Goal: Task Accomplishment & Management: Manage account settings

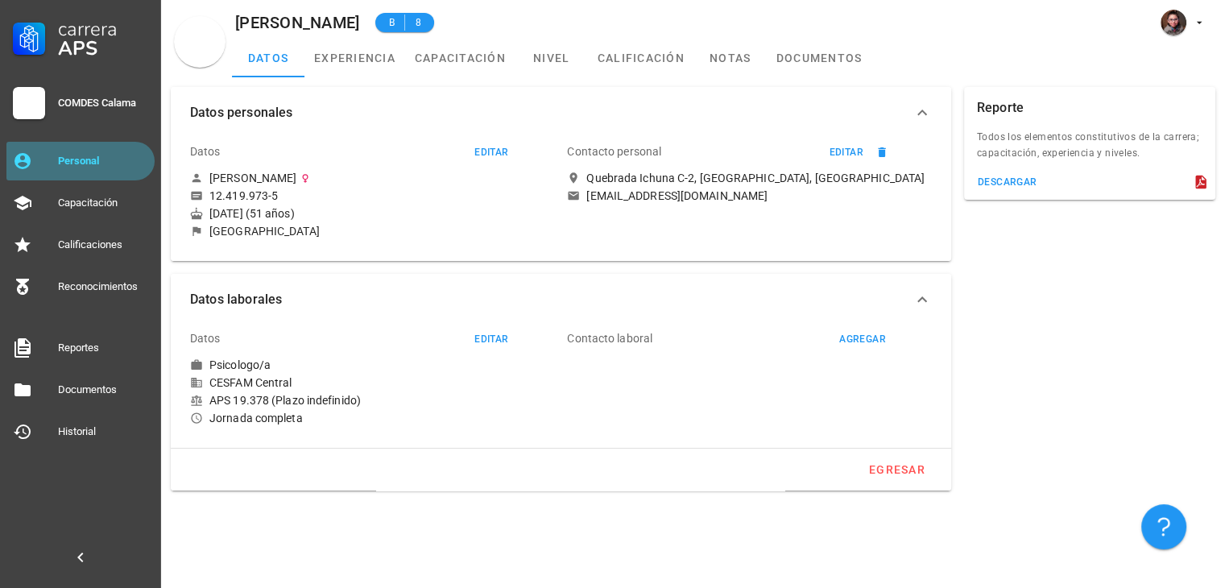
drag, startPoint x: 0, startPoint y: 0, endPoint x: 66, endPoint y: 150, distance: 163.8
click at [66, 150] on div "Personal" at bounding box center [103, 161] width 90 height 26
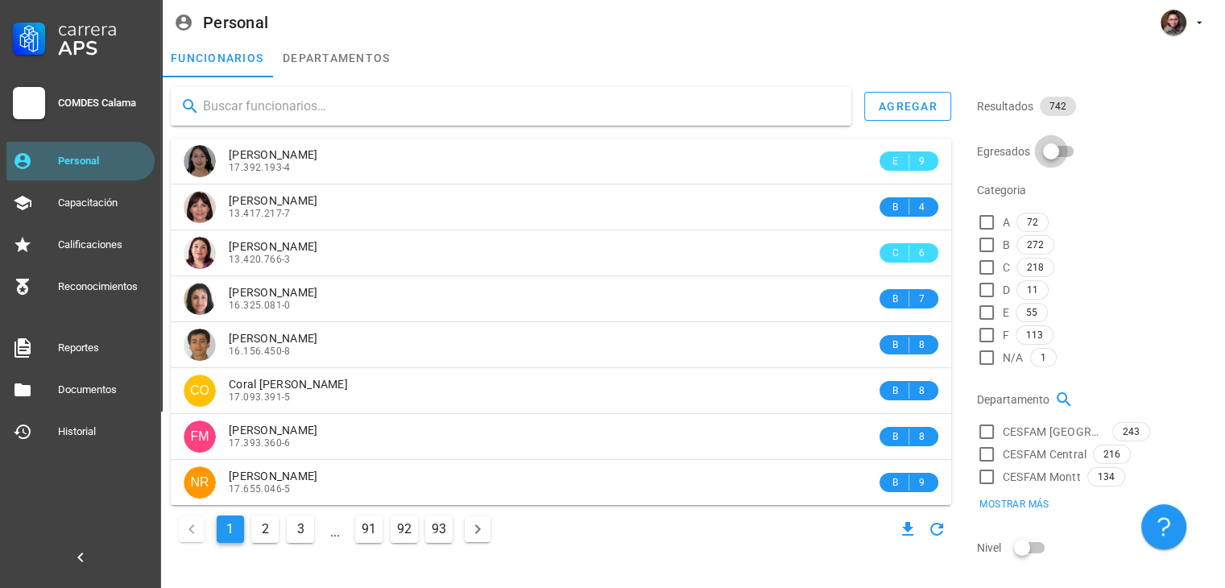
click at [1055, 152] on div at bounding box center [1051, 151] width 27 height 27
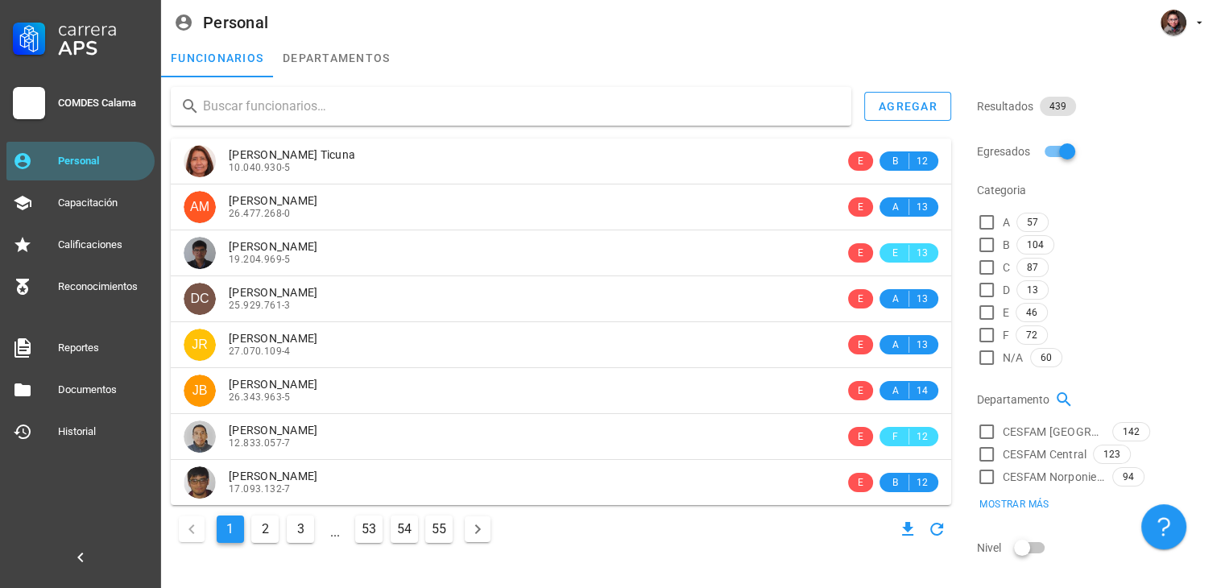
click at [260, 536] on button "2" at bounding box center [264, 529] width 27 height 27
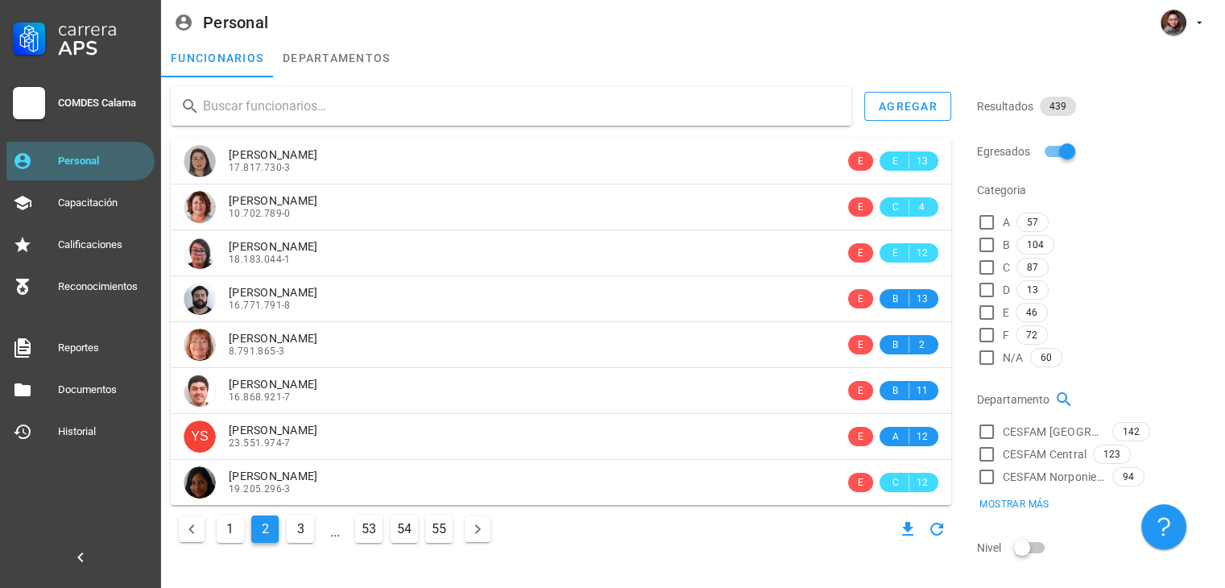
click at [288, 536] on button "3" at bounding box center [300, 529] width 27 height 27
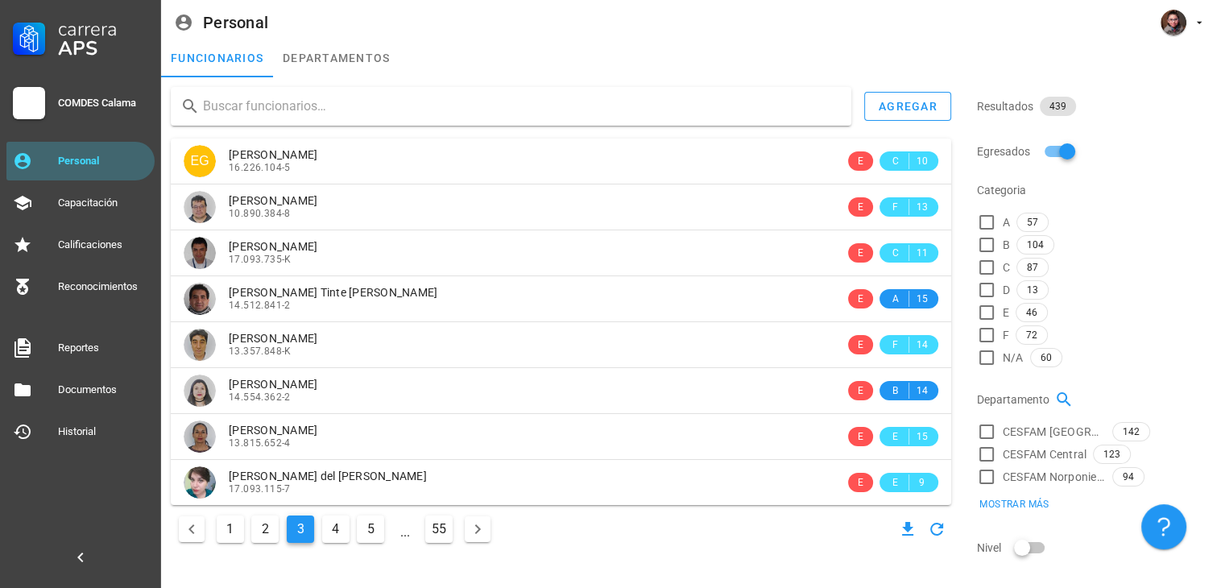
click at [338, 530] on button "4" at bounding box center [335, 529] width 27 height 27
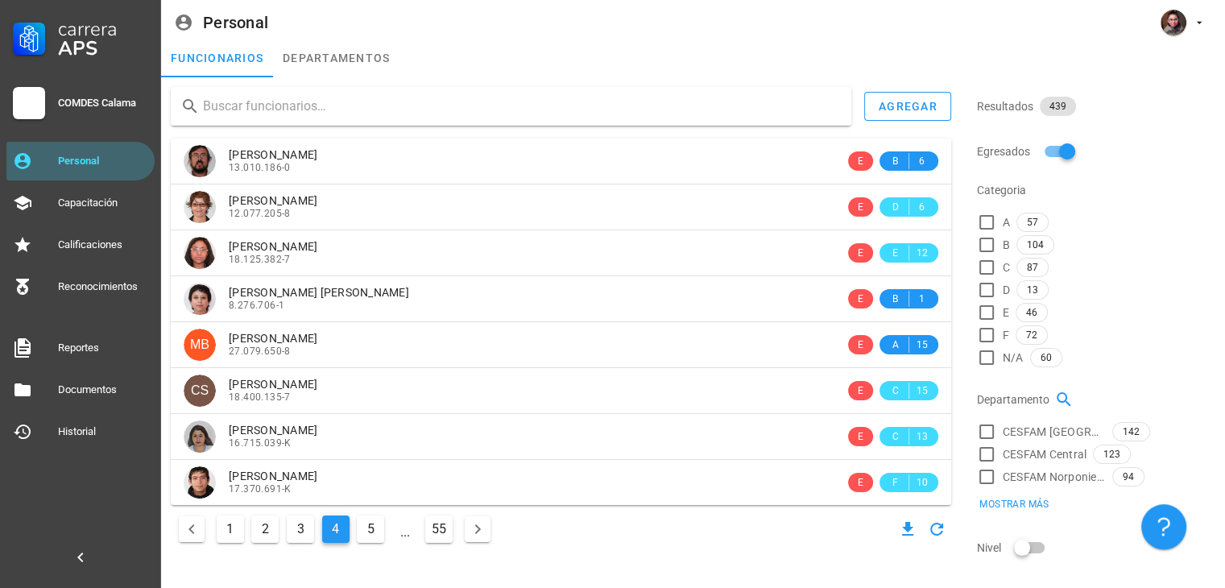
click at [371, 533] on button "5" at bounding box center [370, 529] width 27 height 27
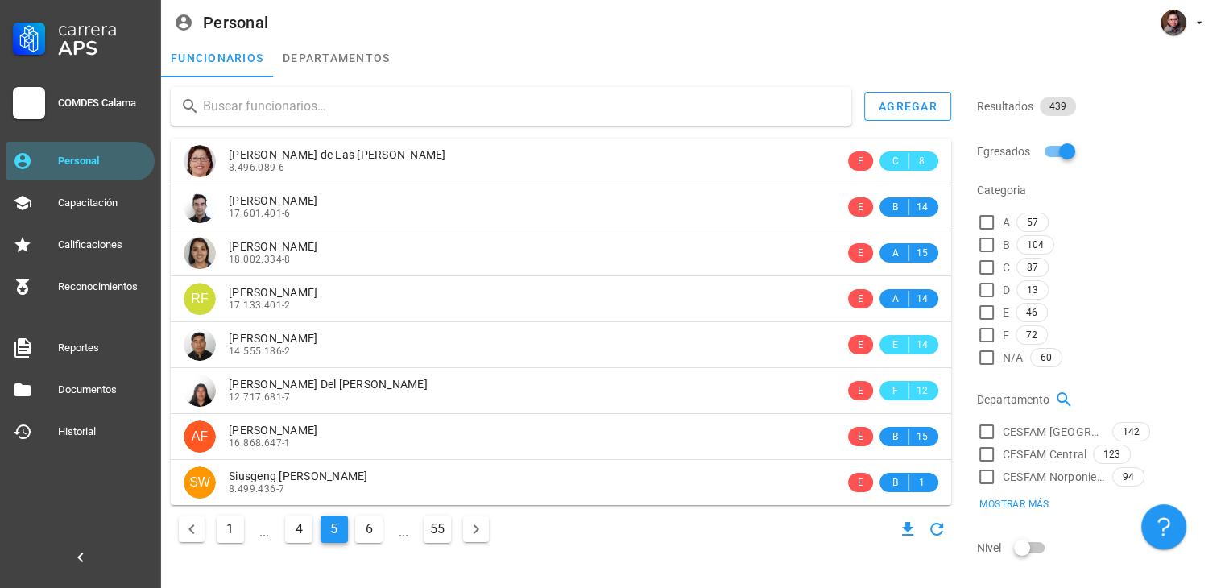
click at [371, 533] on button "6" at bounding box center [368, 529] width 27 height 27
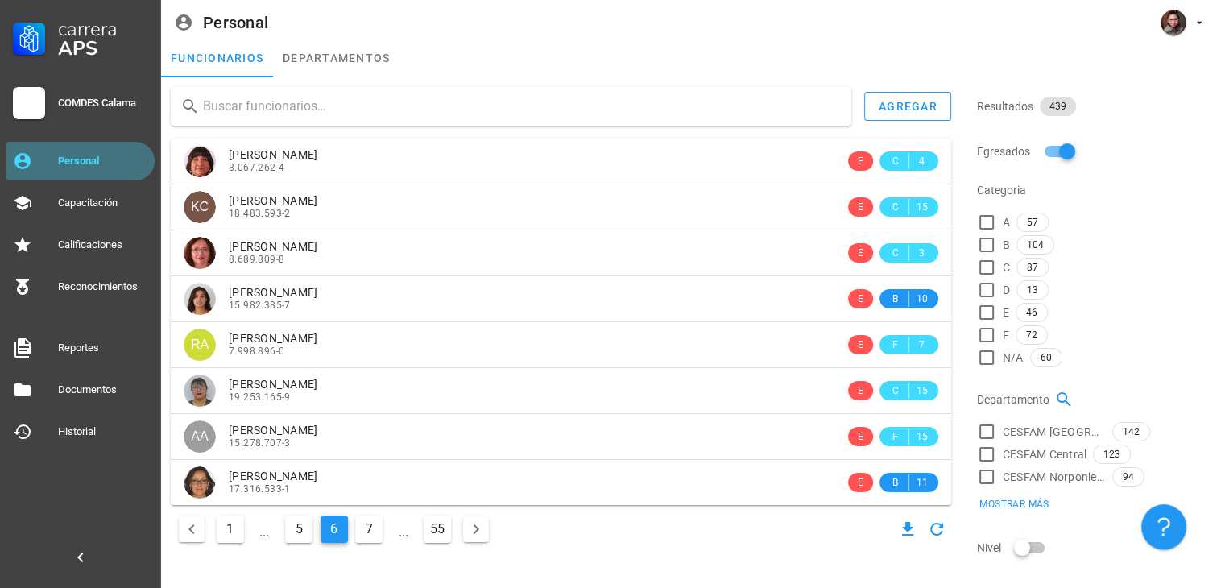
click at [58, 146] on link "Personal" at bounding box center [80, 161] width 148 height 39
click at [1055, 160] on div at bounding box center [1067, 151] width 27 height 27
checkbox input "false"
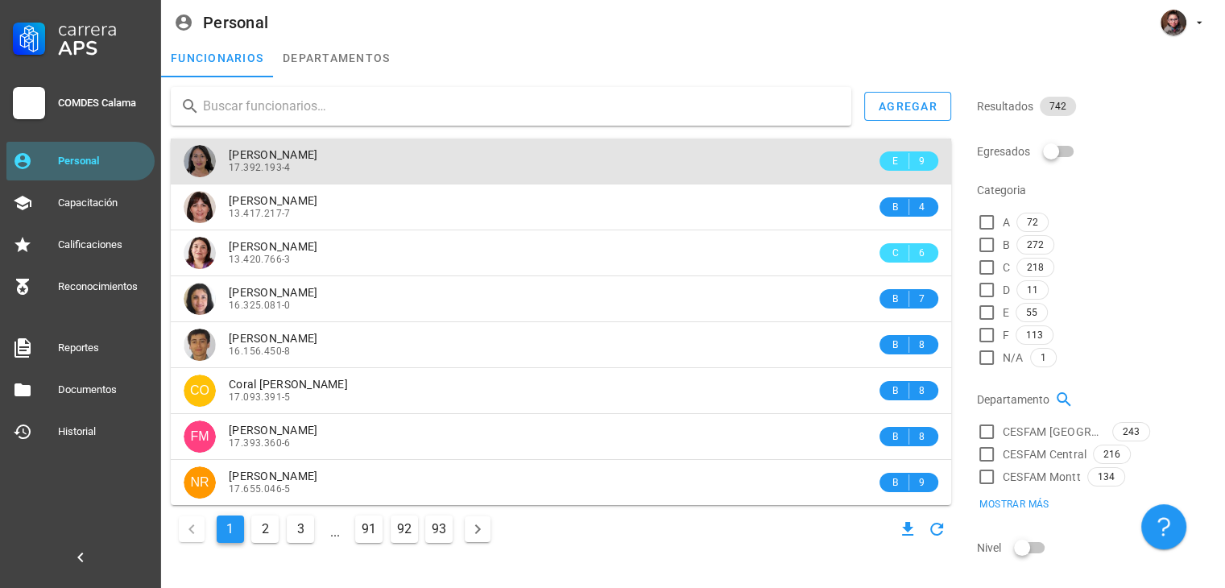
click at [371, 178] on div "[PERSON_NAME] 17.392.193-4" at bounding box center [553, 161] width 648 height 44
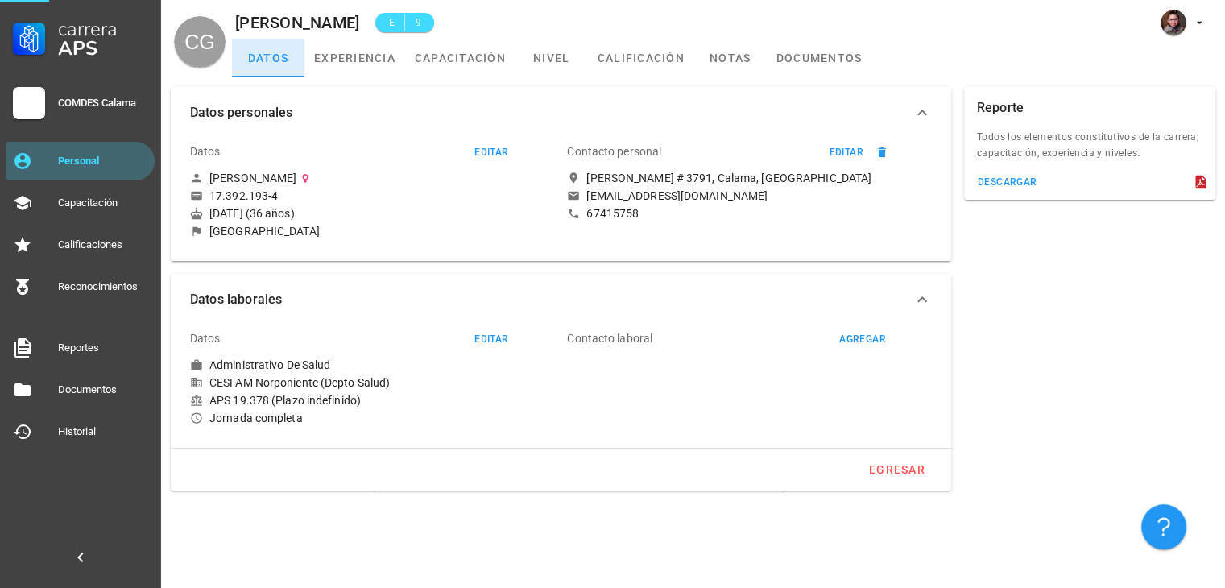
click at [303, 59] on link "datos" at bounding box center [268, 58] width 73 height 39
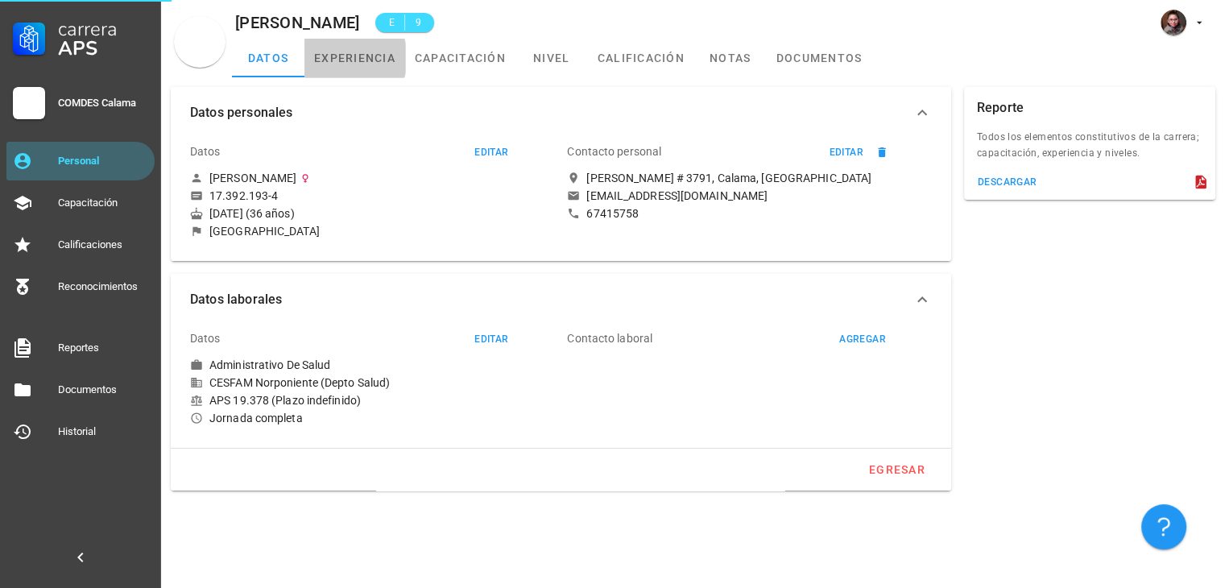
click at [341, 55] on link "experiencia" at bounding box center [355, 58] width 101 height 39
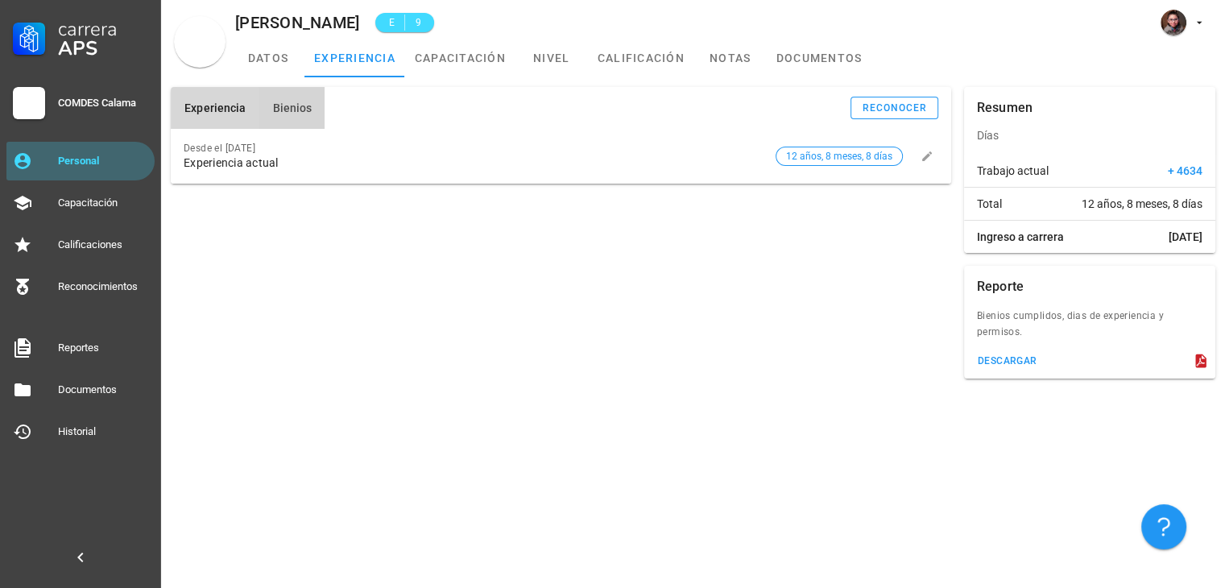
click at [319, 122] on button "Bienios" at bounding box center [292, 108] width 66 height 42
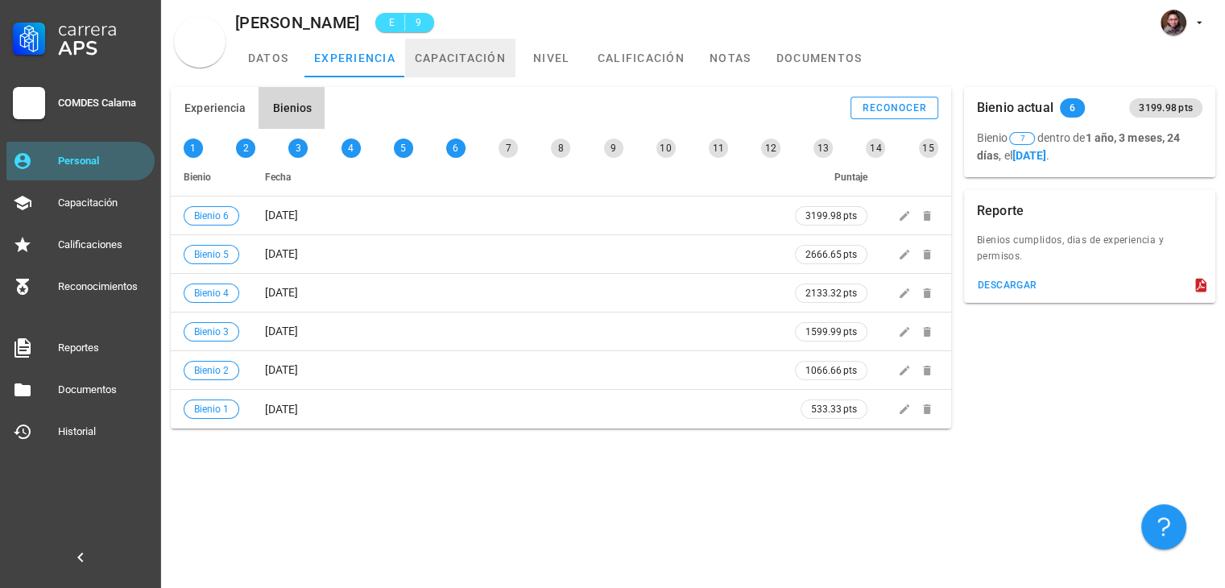
click at [477, 55] on link "capacitación" at bounding box center [460, 58] width 110 height 39
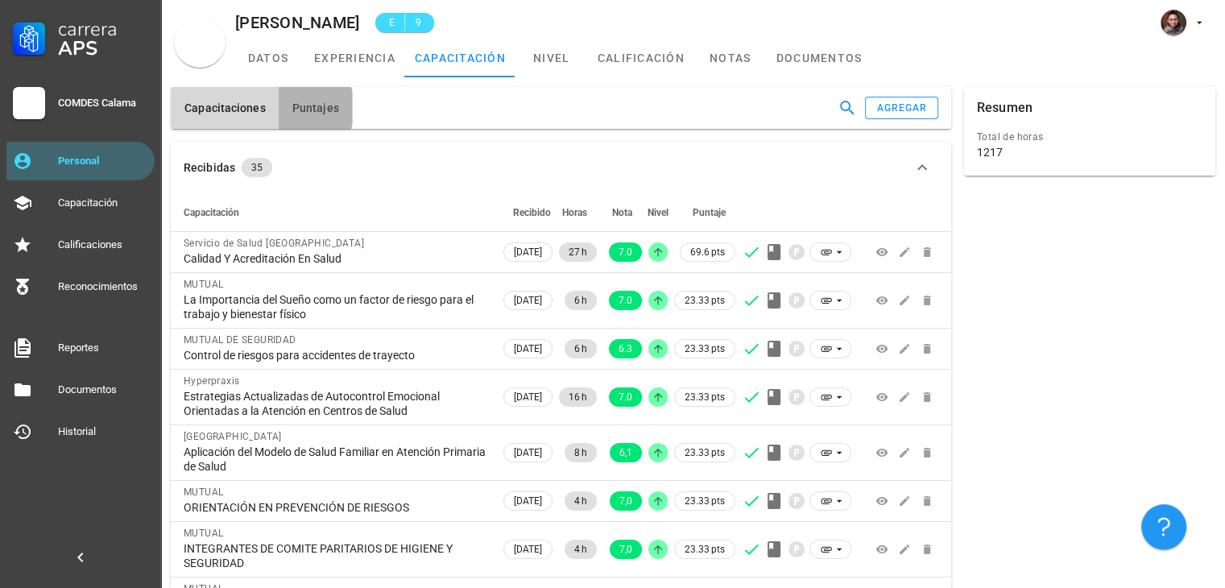
click at [318, 109] on span "Puntajes" at bounding box center [316, 108] width 48 height 13
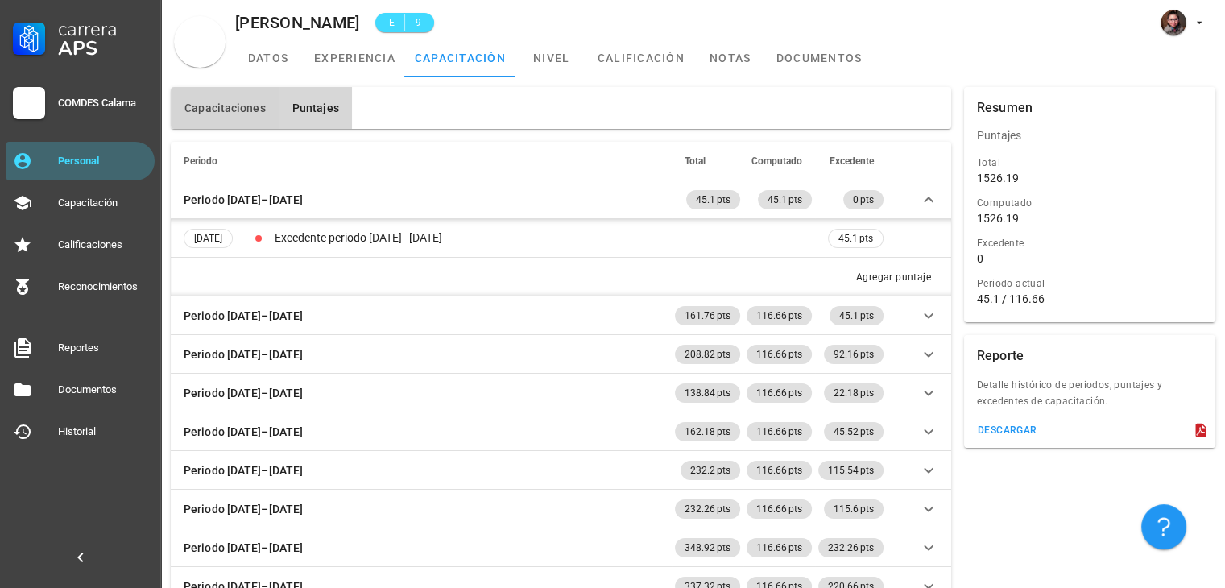
click at [258, 91] on button "Capacitaciones" at bounding box center [225, 108] width 108 height 42
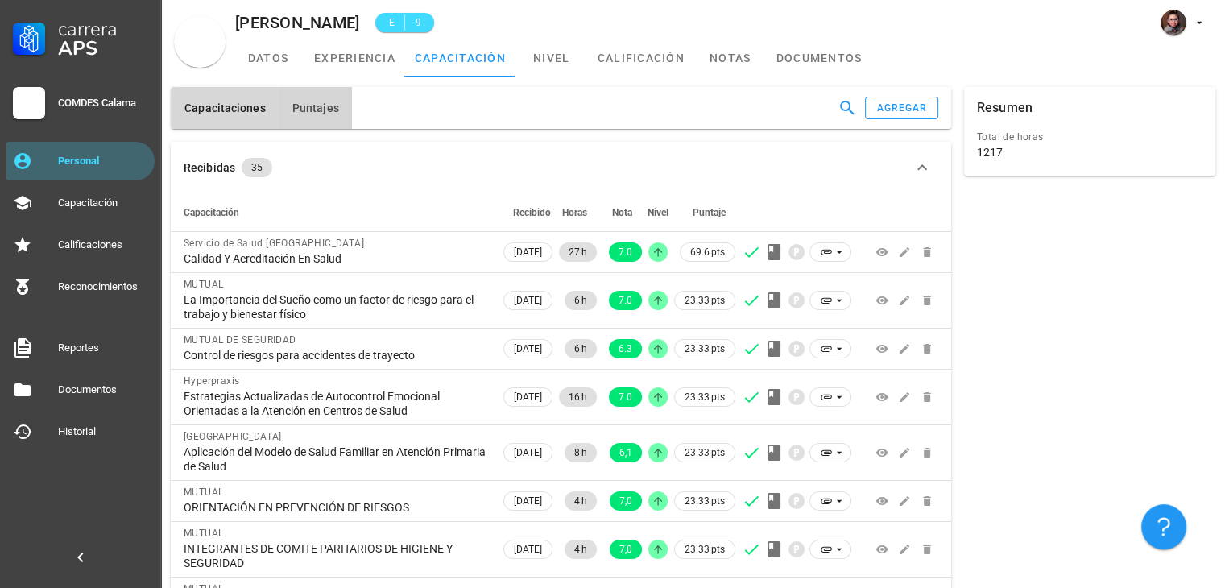
click at [333, 108] on span "Puntajes" at bounding box center [316, 108] width 48 height 13
